Goal: Download file/media

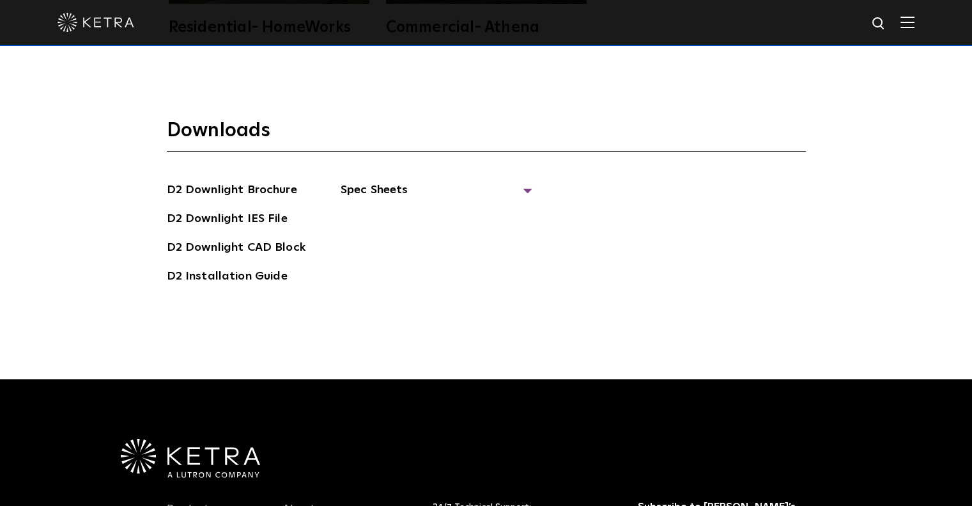
scroll to position [3461, 0]
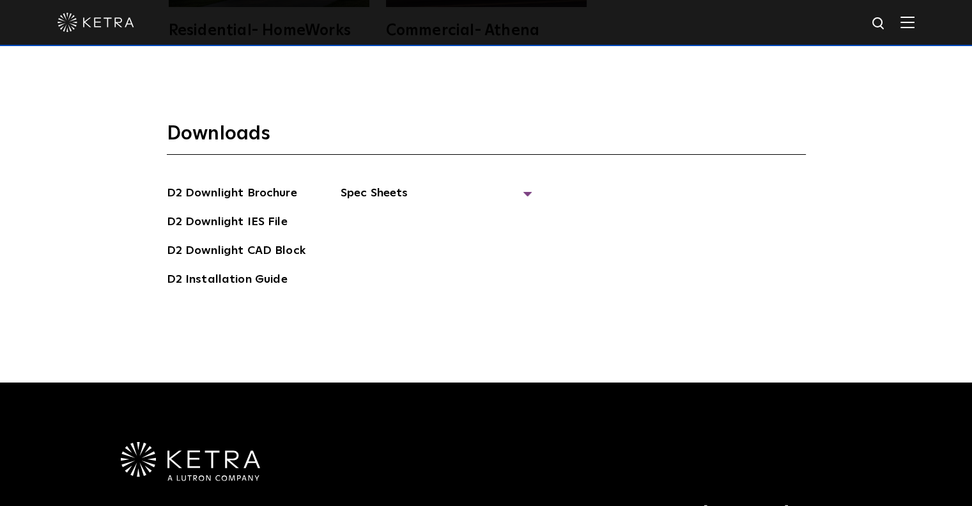
click at [382, 160] on section "Downloads D2 Downlight Brochure D2 Downlight IES File D2 Downlight CAD Block D2…" at bounding box center [486, 209] width 639 height 177
click at [385, 184] on span "Spec Sheets" at bounding box center [437, 198] width 192 height 28
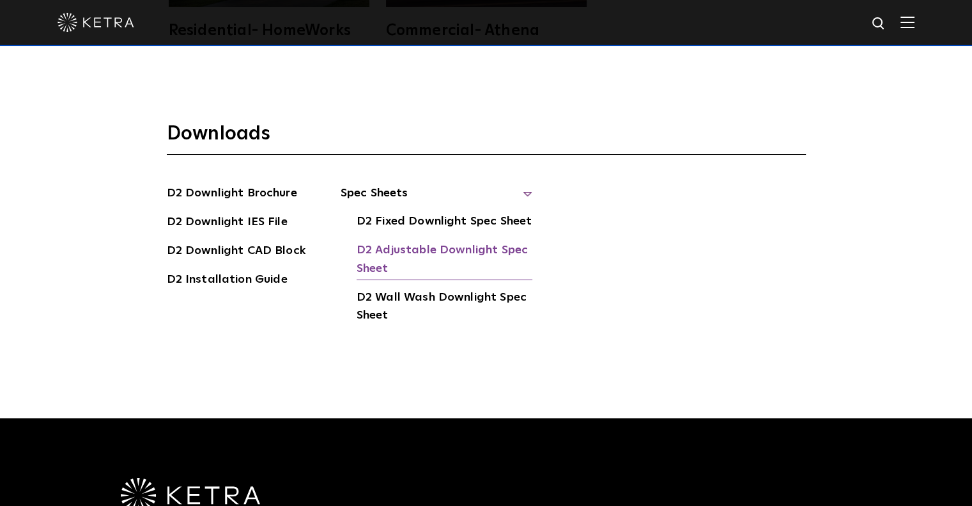
click at [459, 241] on link "D2 Adjustable Downlight Spec Sheet" at bounding box center [445, 260] width 176 height 39
click at [913, 22] on img at bounding box center [908, 22] width 14 height 12
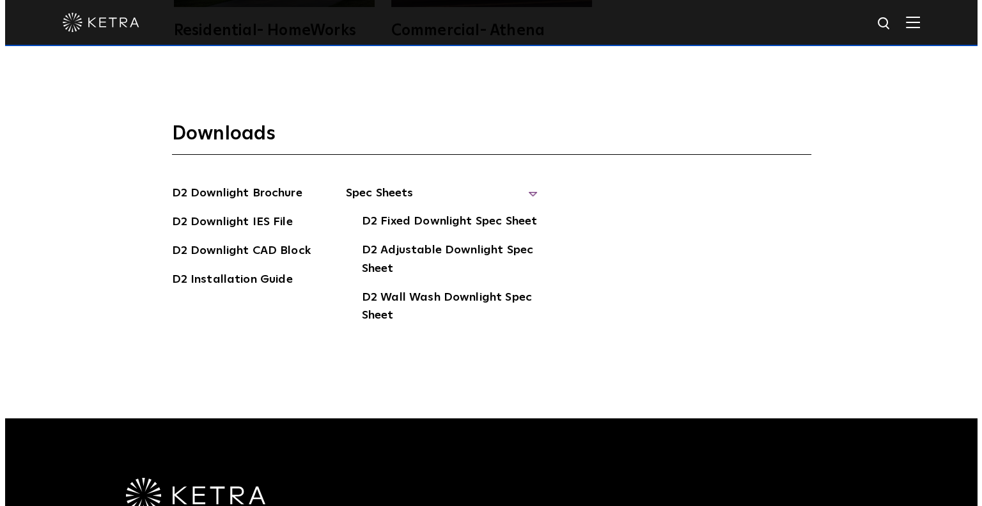
scroll to position [3467, 0]
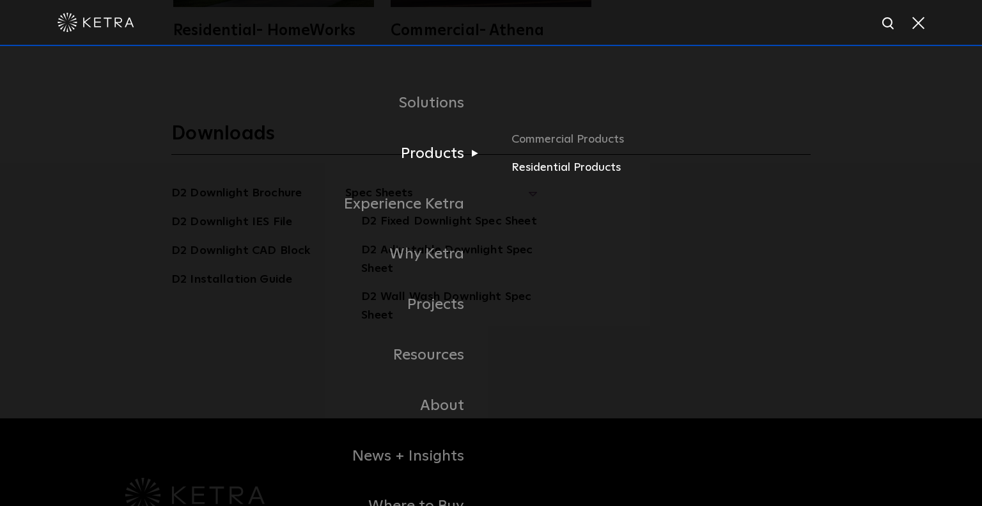
click at [528, 170] on link "Residential Products" at bounding box center [660, 168] width 299 height 19
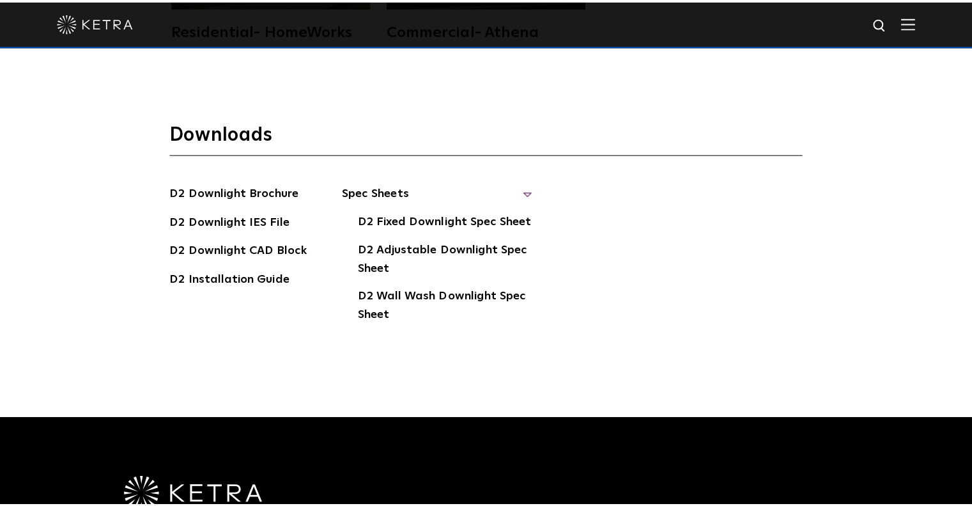
scroll to position [3461, 0]
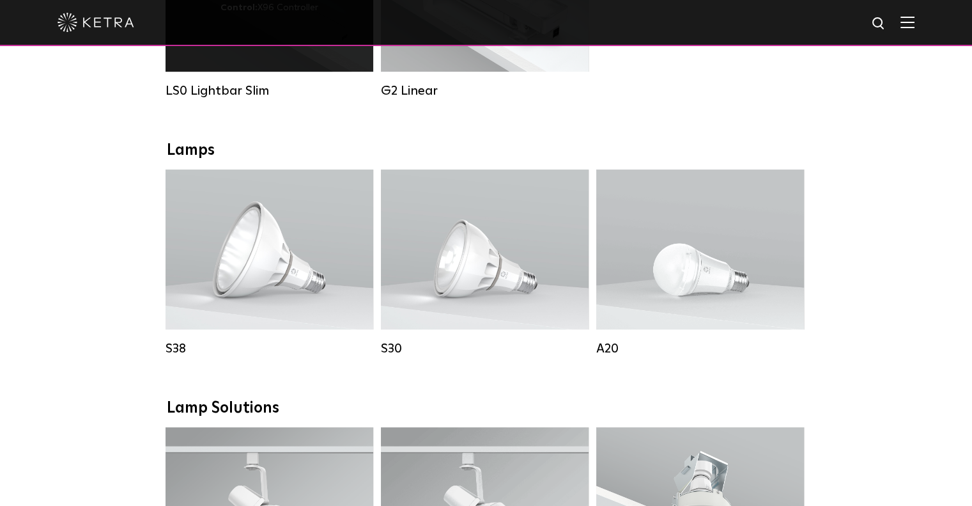
scroll to position [384, 0]
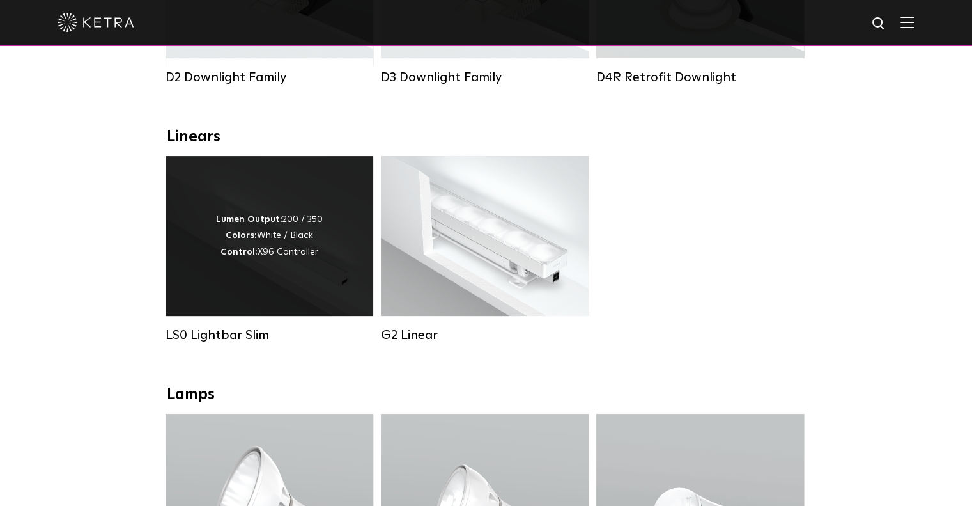
click at [235, 256] on strong "Control:" at bounding box center [239, 251] width 37 height 9
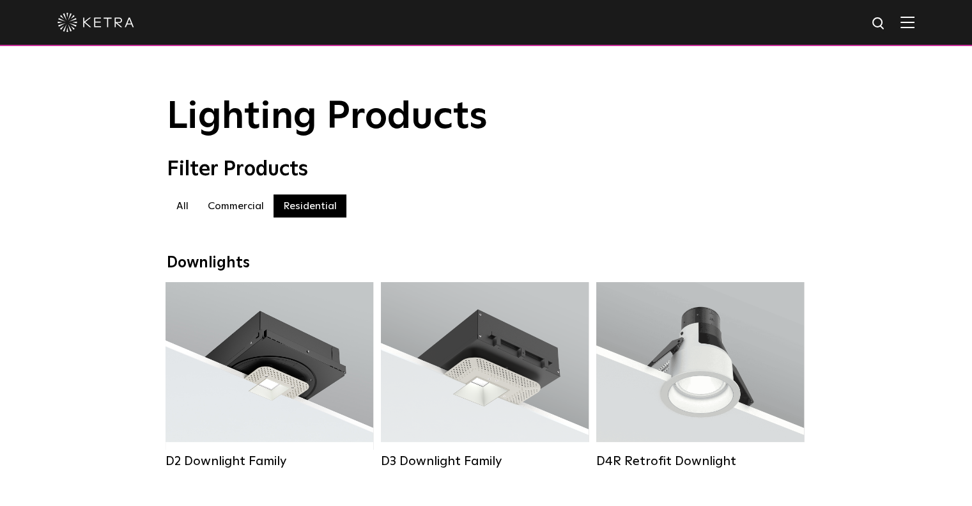
click at [207, 279] on div "Downlights D2 Downlight Family Lumen Output: 1200 Colors: White / Black / Gloss…" at bounding box center [486, 371] width 639 height 234
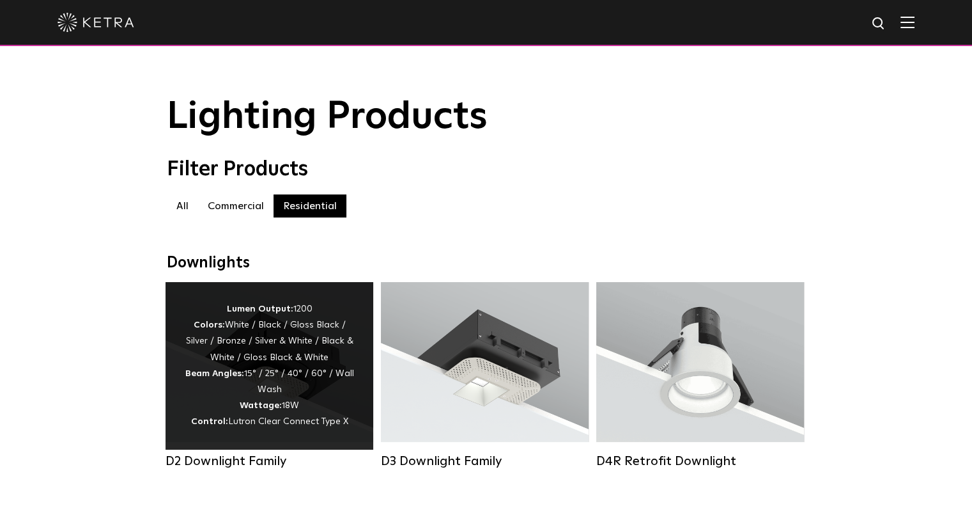
click at [222, 308] on div "Lumen Output: 1200 Colors: White / Black / Gloss Black / Silver / Bronze / Silv…" at bounding box center [269, 365] width 169 height 129
